Goal: Transaction & Acquisition: Purchase product/service

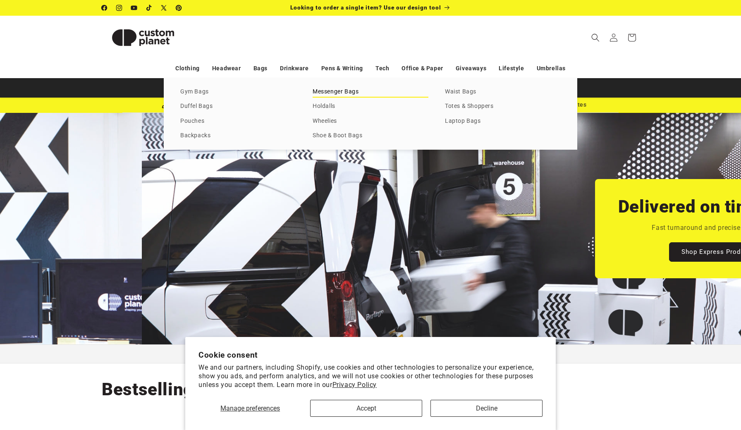
scroll to position [0, 741]
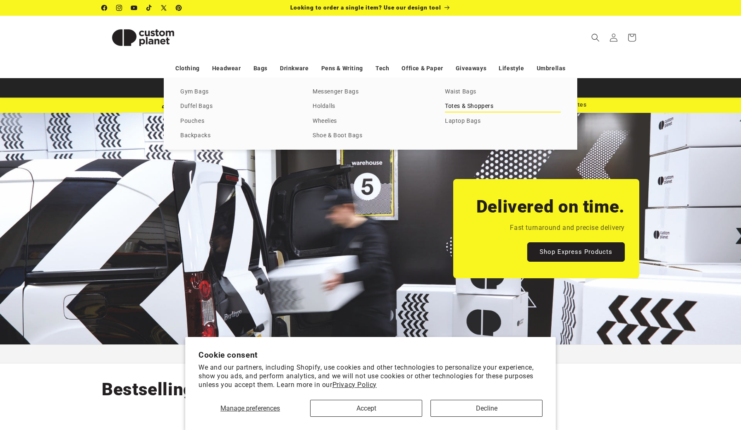
click at [467, 107] on link "Totes & Shoppers" at bounding box center [503, 106] width 116 height 11
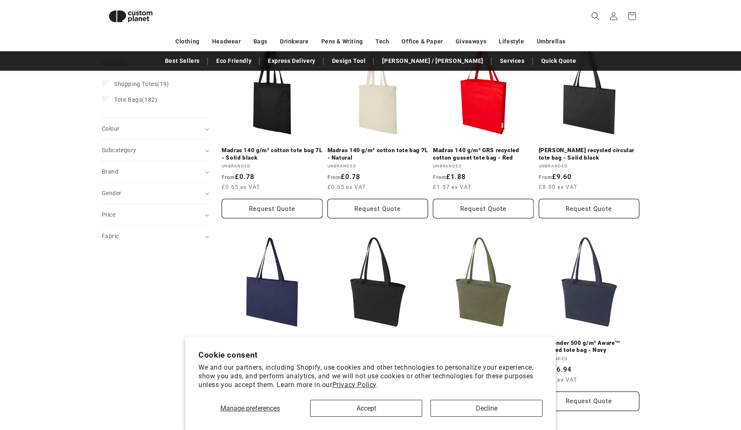
scroll to position [131, 0]
click at [397, 408] on button "Accept" at bounding box center [366, 408] width 112 height 17
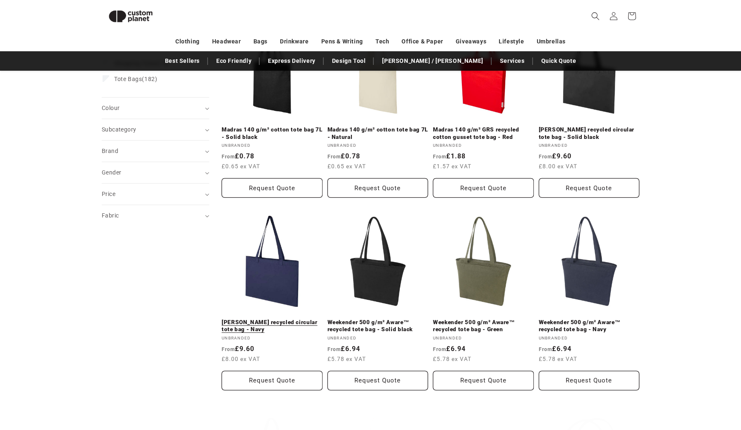
scroll to position [152, 0]
click at [280, 319] on link "[PERSON_NAME] recycled circular tote bag - Navy" at bounding box center [272, 326] width 101 height 14
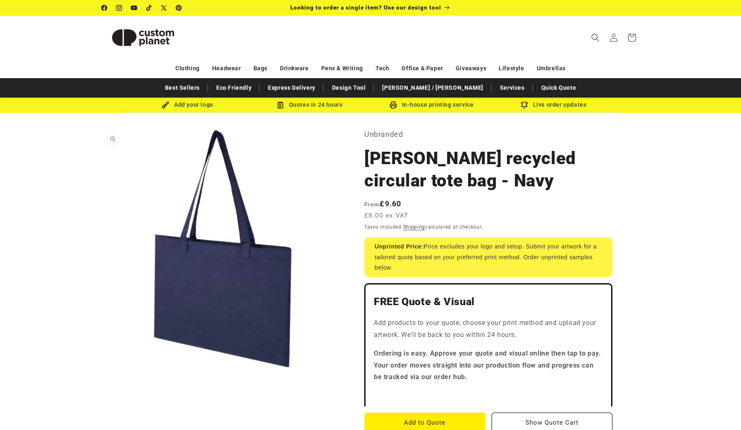
click at [102, 370] on button "Open media 1 in modal" at bounding box center [102, 370] width 0 height 0
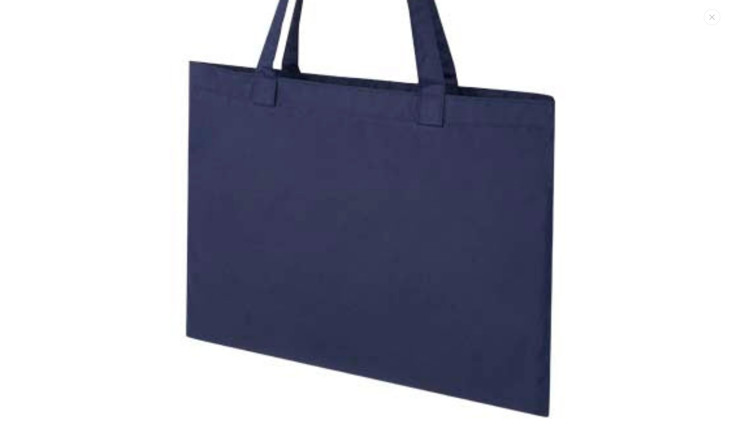
scroll to position [235, 0]
click at [260, 278] on img "Media gallery" at bounding box center [371, 99] width 650 height 650
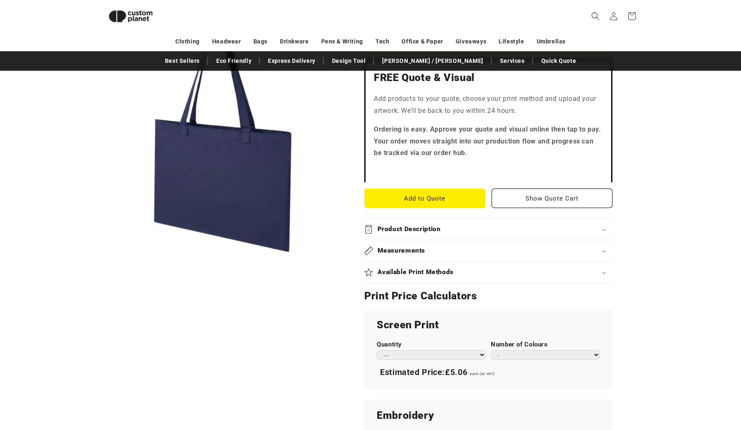
scroll to position [218, 0]
